Goal: Task Accomplishment & Management: Complete application form

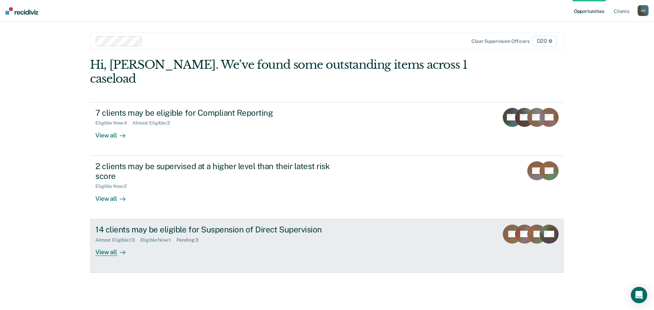
click at [178, 238] on div "Pending : 3" at bounding box center [191, 241] width 28 height 6
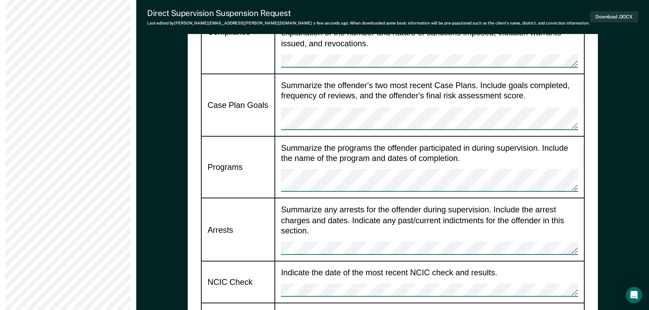
scroll to position [613, 0]
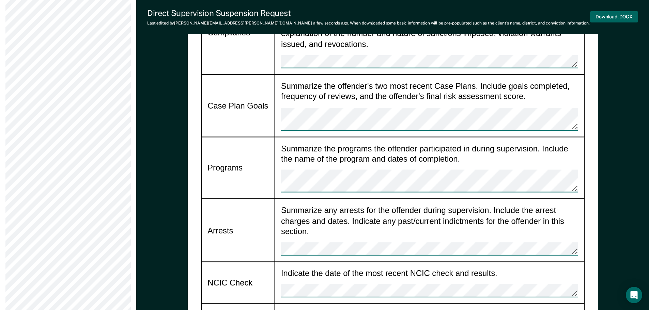
click at [605, 15] on button "Download .DOCX" at bounding box center [614, 16] width 48 height 11
type textarea "x"
